Goal: Feedback & Contribution: Submit feedback/report problem

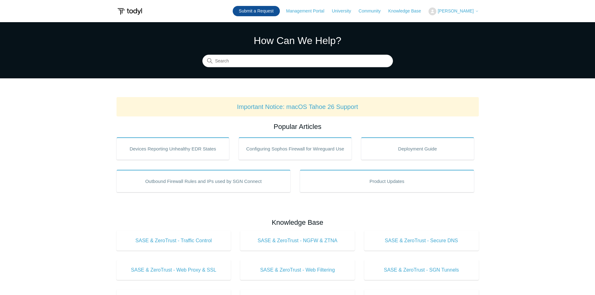
click at [253, 9] on link "Submit a Request" at bounding box center [256, 11] width 47 height 10
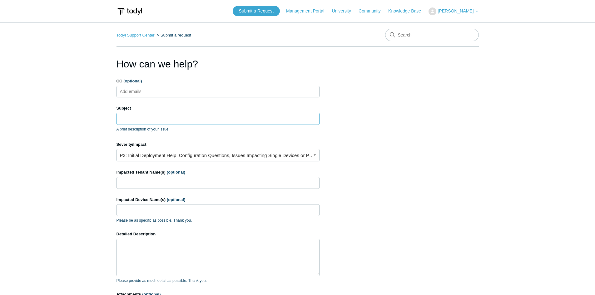
click at [153, 115] on input "Subject" at bounding box center [217, 119] width 203 height 12
type input "unable to get to site"
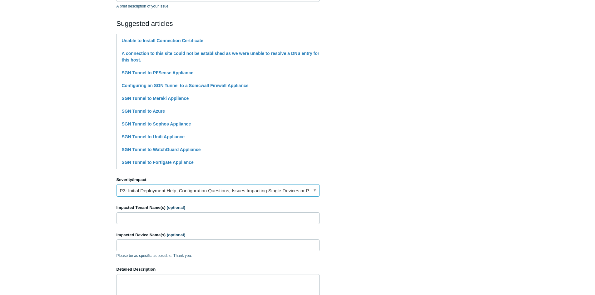
scroll to position [125, 0]
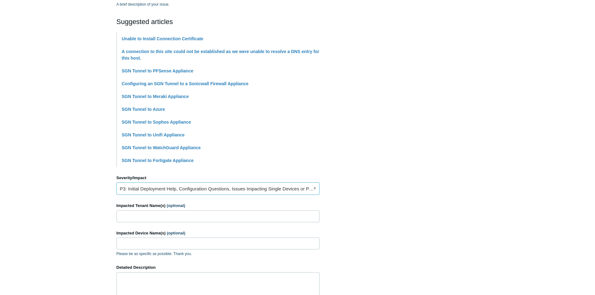
click at [187, 183] on link "P3: Initial Deployment Help, Configuration Questions, Issues Impacting Single D…" at bounding box center [217, 188] width 203 height 12
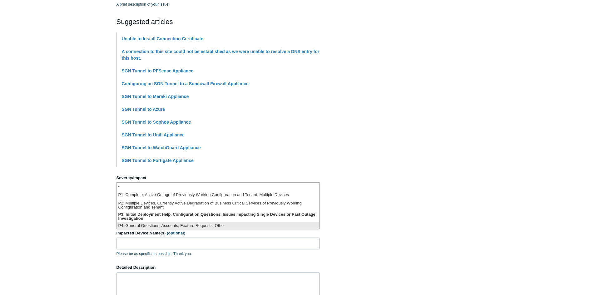
scroll to position [2, 0]
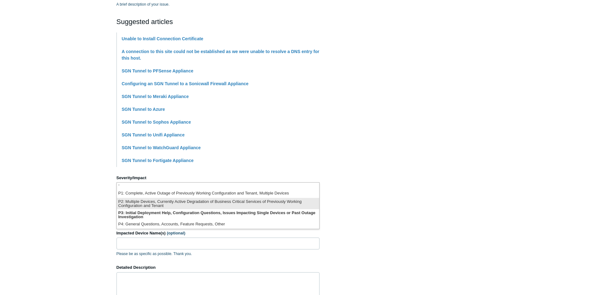
click at [182, 204] on li "P2: Multiple Devices, Currently Active Degradation of Business Critical Service…" at bounding box center [218, 203] width 202 height 11
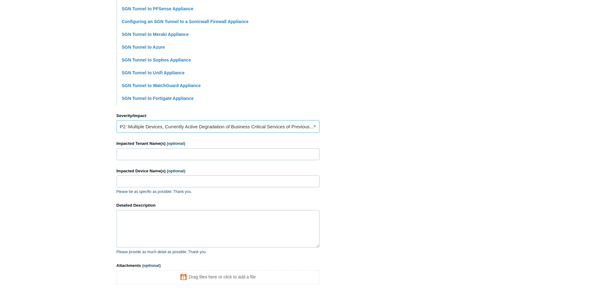
scroll to position [187, 0]
click at [173, 153] on input "Impacted Tenant Name(s) (optional)" at bounding box center [217, 154] width 203 height 12
type input "[PERSON_NAME]"
type input "hpss-officemgr"
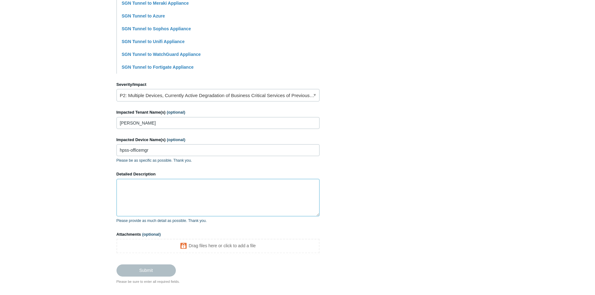
scroll to position [219, 0]
click at [158, 200] on textarea "Detailed Description" at bounding box center [217, 197] width 203 height 37
paste textarea "[URL][DOMAIN_NAME]"
click at [182, 197] on textarea "Unable to get to [URL][DOMAIN_NAME]" at bounding box center [217, 197] width 203 height 37
paste textarea "A secure connection to this site could not be established. Unable to connect to…"
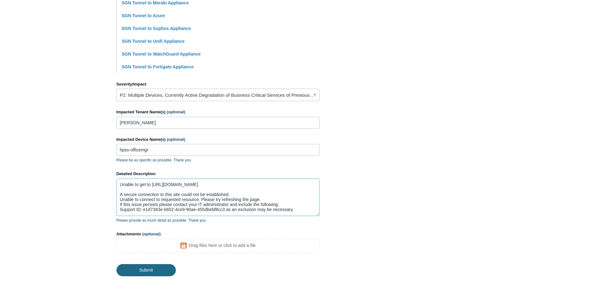
type textarea "Unable to get to [URL][DOMAIN_NAME] A secure connection to this site could not …"
click at [155, 272] on input "Submit" at bounding box center [145, 270] width 59 height 12
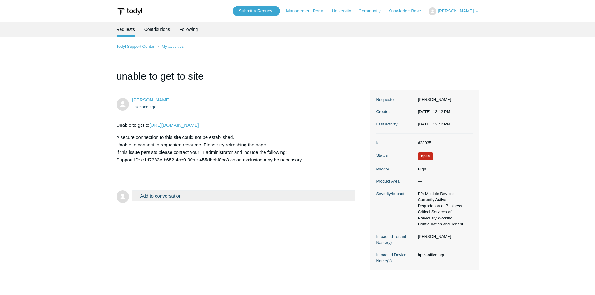
click at [199, 125] on link "[URL][DOMAIN_NAME]" at bounding box center [173, 124] width 49 height 5
